Goal: Transaction & Acquisition: Book appointment/travel/reservation

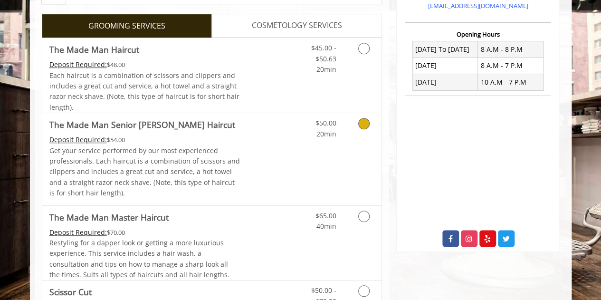
scroll to position [237, 0]
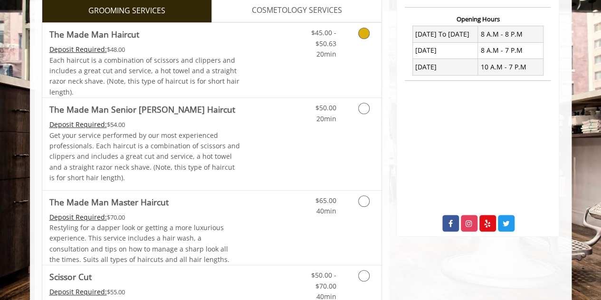
click at [363, 36] on icon "Grooming services" at bounding box center [363, 33] width 11 height 11
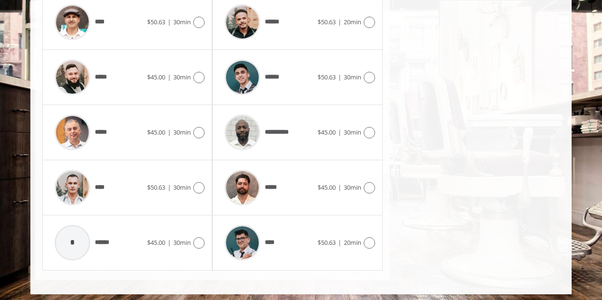
scroll to position [474, 0]
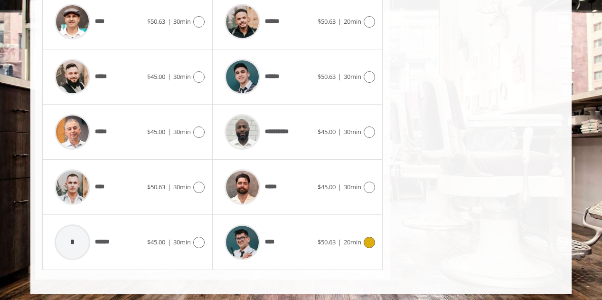
click at [368, 237] on icon at bounding box center [369, 241] width 11 height 11
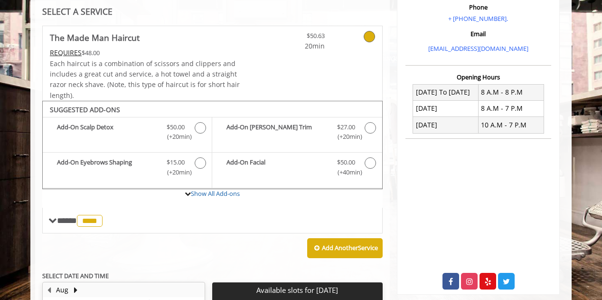
scroll to position [117, 0]
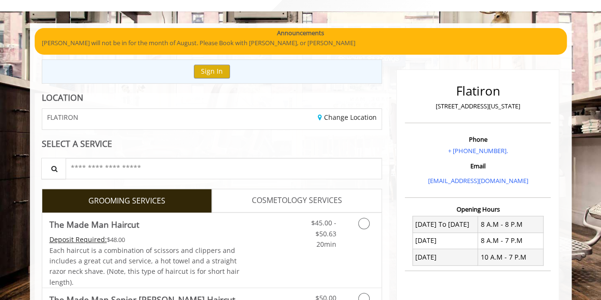
scroll to position [95, 0]
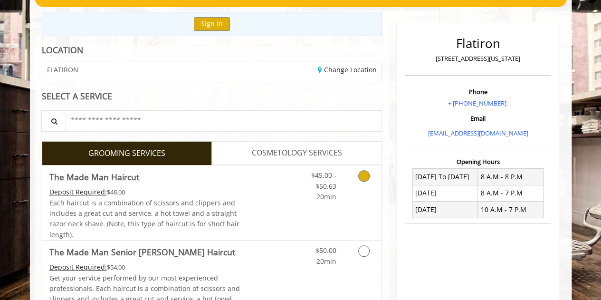
click at [360, 173] on icon "Grooming services" at bounding box center [363, 175] width 11 height 11
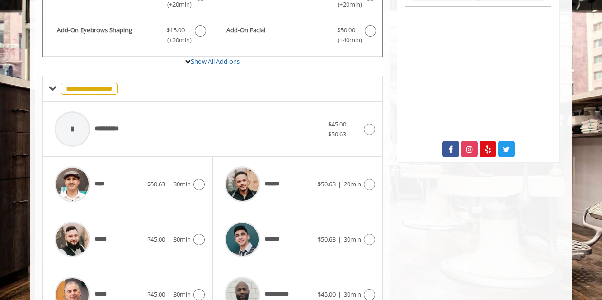
scroll to position [327, 0]
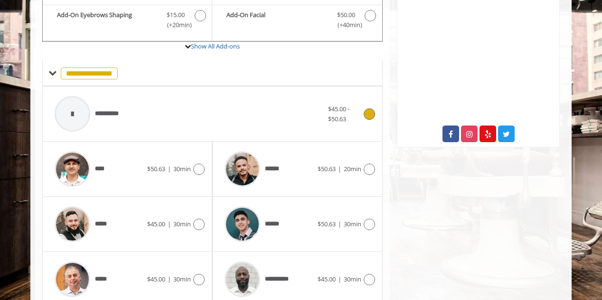
click at [369, 111] on icon at bounding box center [369, 113] width 11 height 11
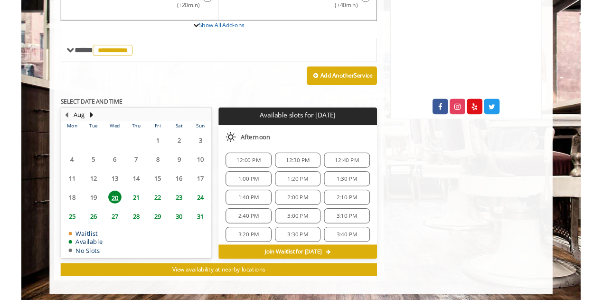
scroll to position [368, 0]
